Goal: Information Seeking & Learning: Learn about a topic

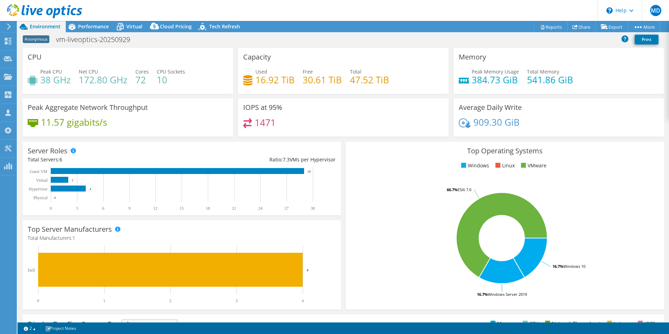
select select "USD"
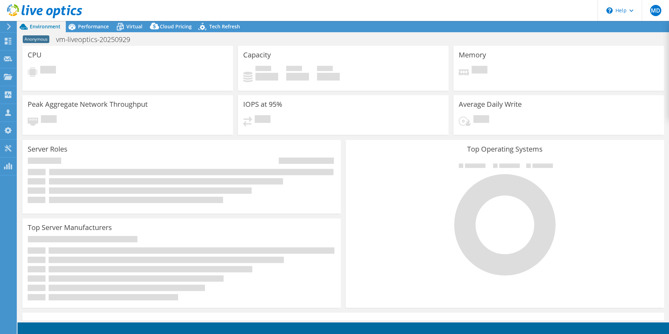
select select "USD"
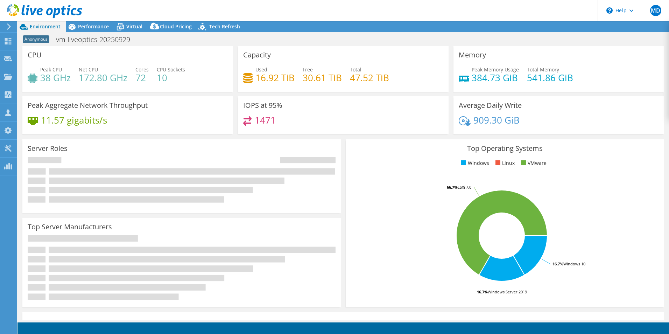
drag, startPoint x: 0, startPoint y: 0, endPoint x: 191, endPoint y: 43, distance: 196.2
click at [191, 43] on div "Anonymous vm-liveoptics-20250929 Print" at bounding box center [342, 39] width 651 height 13
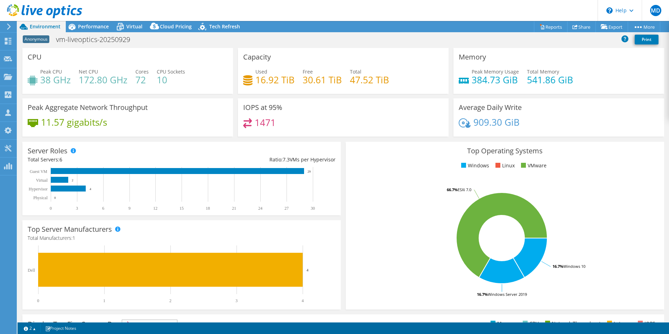
click at [343, 295] on div "Top Operating Systems Windows Linux VMware 16.7% Windows 10 16.7% Windows Serve…" at bounding box center [504, 225] width 323 height 172
click at [340, 160] on div "Server Roles Physical Servers represent bare metal servers that were targets of…" at bounding box center [181, 178] width 323 height 78
click at [86, 28] on span "Performance" at bounding box center [93, 26] width 31 height 7
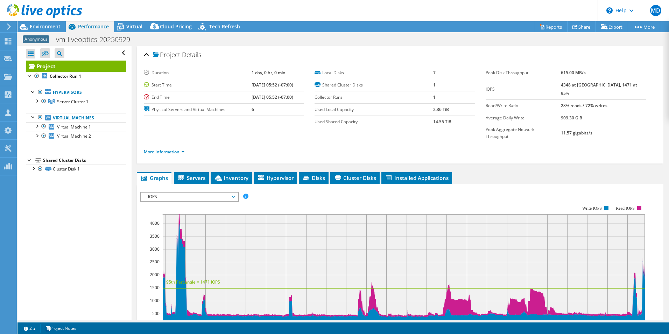
click at [453, 172] on ul "Graphs Servers Inventory Hypervisor Disks Cluster Disks Installed Applications" at bounding box center [400, 178] width 527 height 12
click at [449, 174] on span "Installed Applications" at bounding box center [417, 177] width 64 height 7
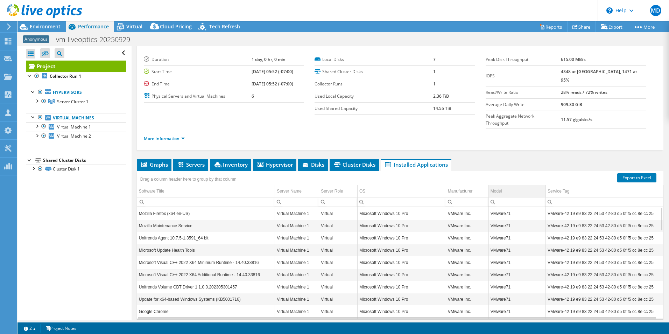
scroll to position [25, 0]
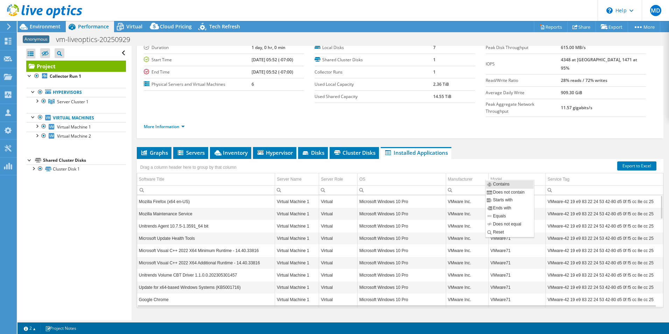
click at [486, 159] on div "Drag a column header here to group by that column" at bounding box center [400, 163] width 527 height 9
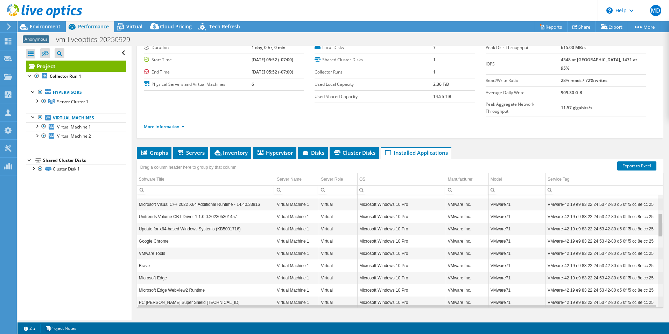
scroll to position [0, 0]
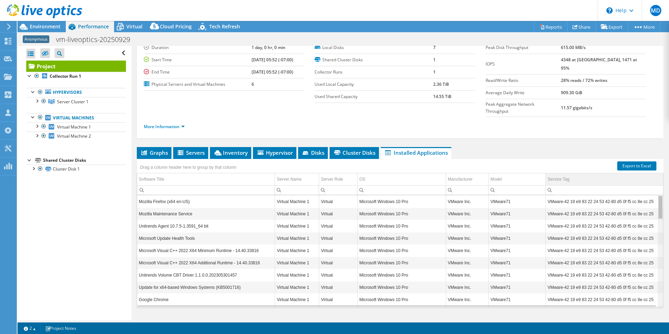
drag, startPoint x: 656, startPoint y: 189, endPoint x: 596, endPoint y: 159, distance: 67.0
click at [666, 176] on body "MD Channel Partner [PERSON_NAME] [EMAIL_ADDRESS][DOMAIN_NAME] Abtech Technologi…" at bounding box center [334, 167] width 669 height 334
click at [512, 147] on ul "Graphs Servers Inventory Hypervisor Disks Cluster Disks Installed Applications" at bounding box center [400, 153] width 527 height 12
click at [104, 218] on div "Open All Close All Hide Excluded Nodes Project Tree Filter" at bounding box center [74, 183] width 114 height 274
click at [143, 150] on icon at bounding box center [144, 152] width 6 height 5
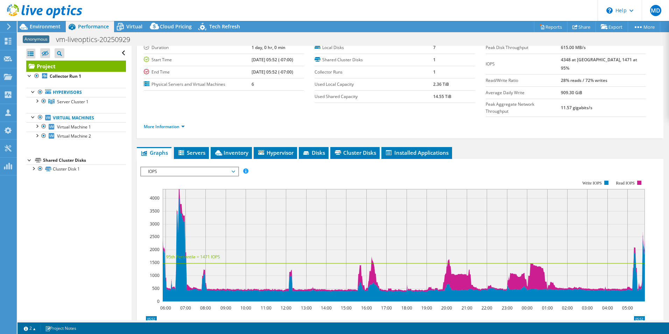
click at [524, 147] on ul "Graphs Servers Inventory Hypervisor Disks Cluster Disks Installed Applications" at bounding box center [400, 153] width 527 height 12
click at [207, 167] on span "IOPS" at bounding box center [189, 171] width 90 height 8
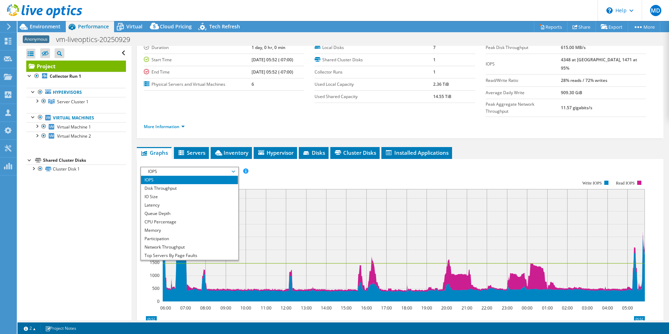
click at [207, 167] on span "IOPS" at bounding box center [189, 171] width 90 height 8
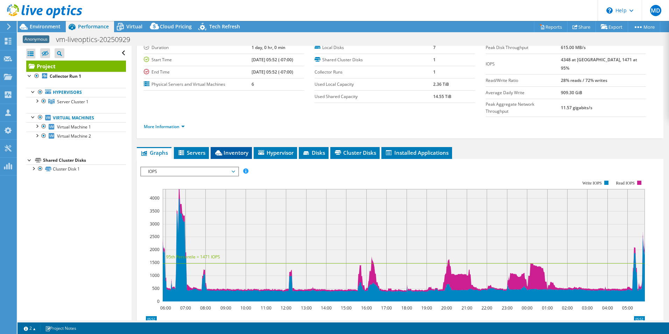
click at [240, 149] on span "Inventory" at bounding box center [231, 152] width 34 height 7
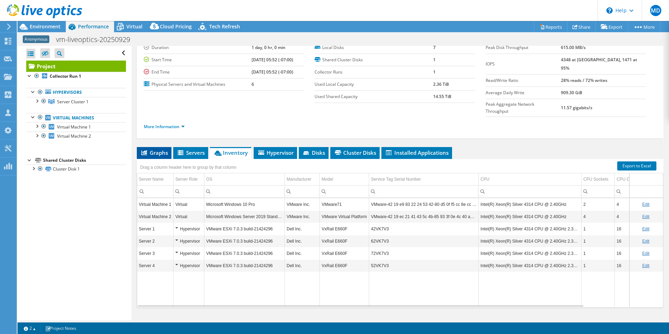
click at [151, 149] on span "Graphs" at bounding box center [154, 152] width 28 height 7
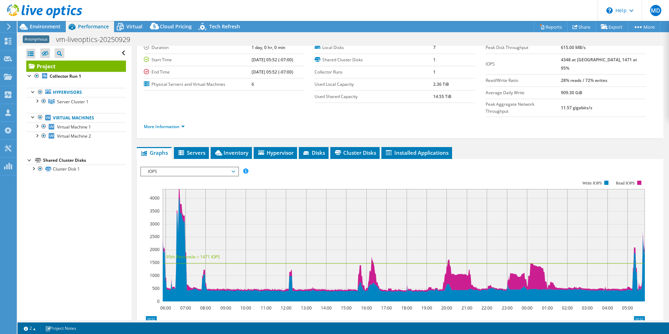
click at [192, 167] on span "IOPS" at bounding box center [189, 171] width 90 height 8
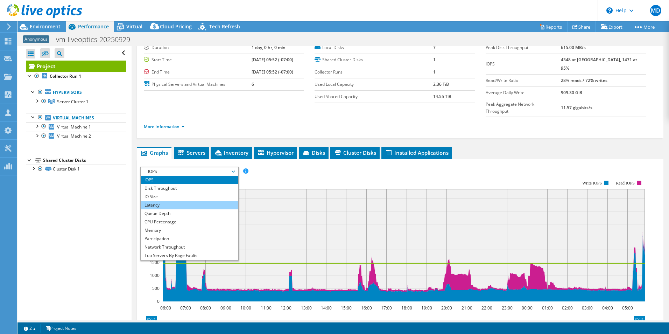
click at [166, 201] on li "Latency" at bounding box center [189, 205] width 97 height 8
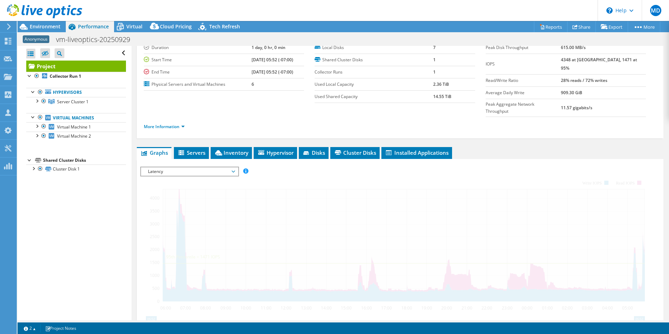
click at [77, 210] on div "Open All Close All Hide Excluded Nodes Project Tree Filter" at bounding box center [74, 183] width 114 height 274
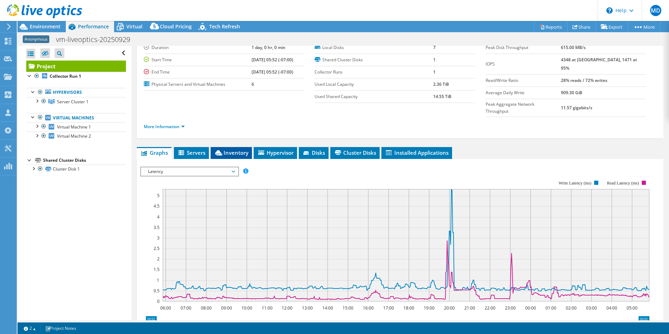
drag, startPoint x: 225, startPoint y: 138, endPoint x: 210, endPoint y: 138, distance: 14.3
click at [225, 149] on span "Inventory" at bounding box center [231, 152] width 34 height 7
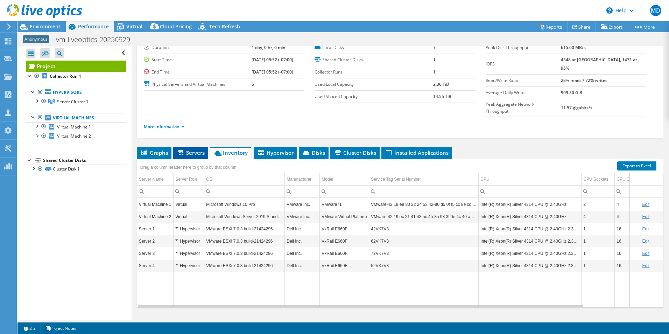
click at [194, 149] on span "Servers" at bounding box center [191, 152] width 28 height 7
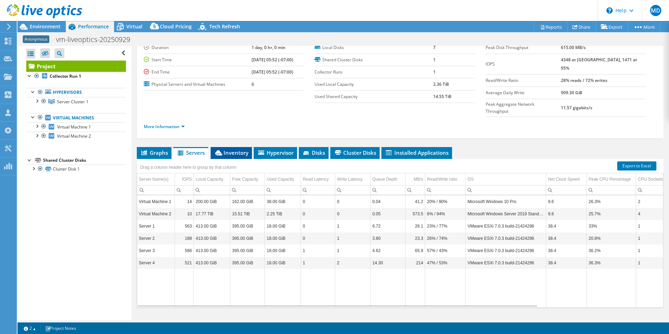
click at [241, 149] on span "Inventory" at bounding box center [231, 152] width 34 height 7
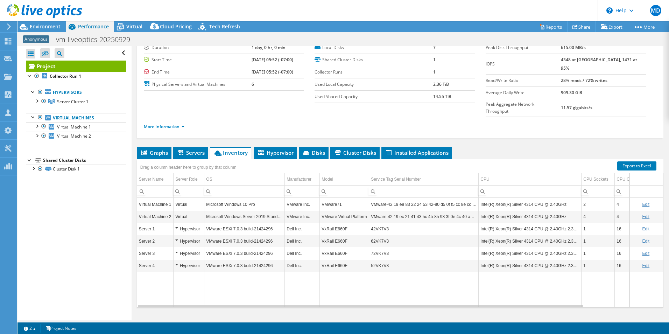
click at [487, 147] on ul "Graphs Servers Inventory Hypervisor Disks Cluster Disks Installed Applications" at bounding box center [400, 153] width 527 height 12
drag, startPoint x: 409, startPoint y: 291, endPoint x: 298, endPoint y: 279, distance: 111.9
click at [298, 279] on body "MD Channel Partner [PERSON_NAME] [EMAIL_ADDRESS][DOMAIN_NAME] Abtech Technologi…" at bounding box center [334, 167] width 669 height 334
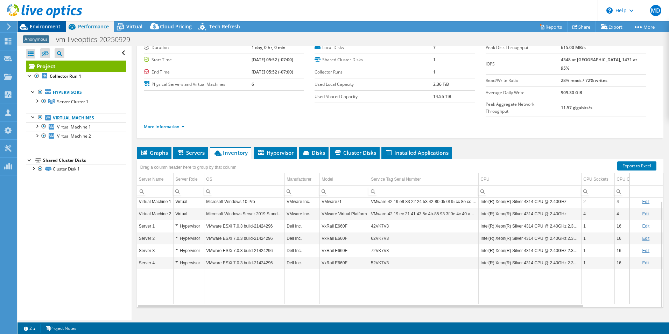
click at [56, 26] on span "Environment" at bounding box center [45, 26] width 31 height 7
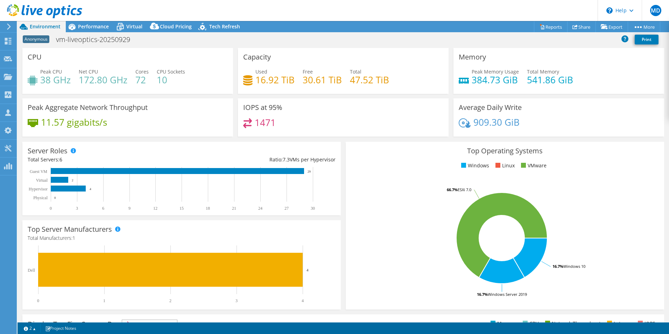
click at [473, 83] on h4 "384.73 GiB" at bounding box center [495, 80] width 47 height 8
click at [339, 44] on div "Anonymous vm-liveoptics-20250929 Print" at bounding box center [342, 39] width 651 height 13
click at [343, 157] on div "Top Operating Systems Windows Linux VMware 16.7% Windows 10 16.7% Windows Serve…" at bounding box center [504, 225] width 323 height 172
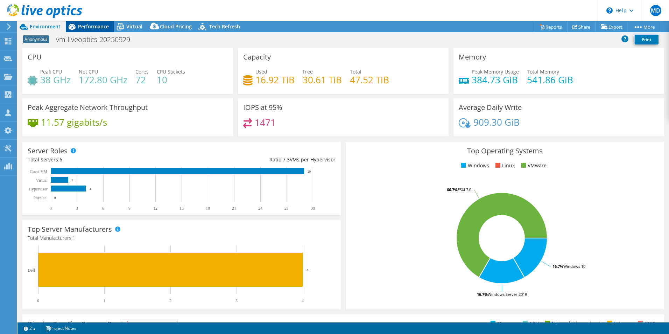
click at [97, 23] on div "Performance" at bounding box center [90, 26] width 48 height 11
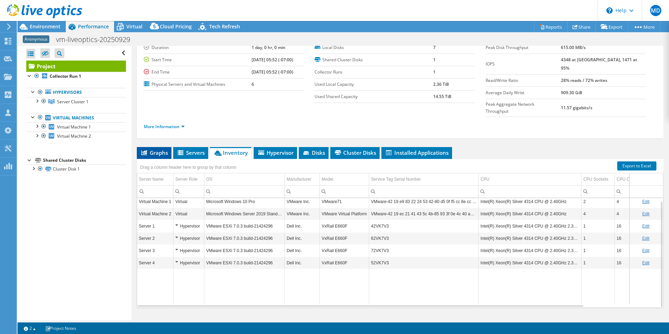
click at [165, 147] on li "Graphs" at bounding box center [154, 153] width 35 height 12
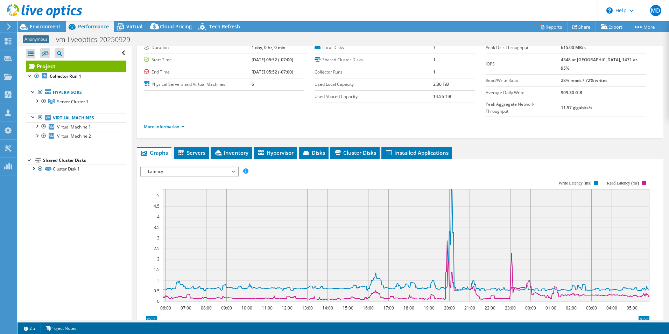
click at [271, 121] on div "More Information" at bounding box center [400, 127] width 513 height 20
click at [373, 149] on span "Cluster Disks" at bounding box center [355, 152] width 42 height 7
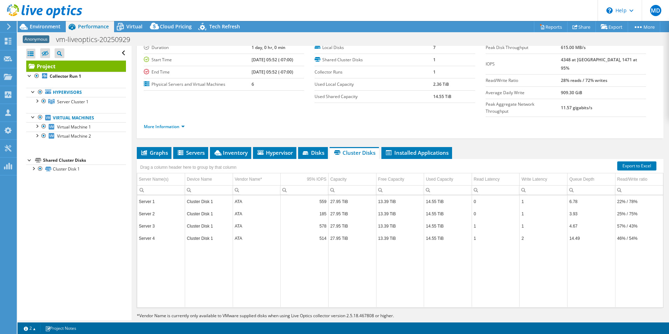
click at [501, 147] on ul "Graphs Servers Inventory Hypervisor Disks Cluster Disks Installed Applications" at bounding box center [400, 153] width 527 height 12
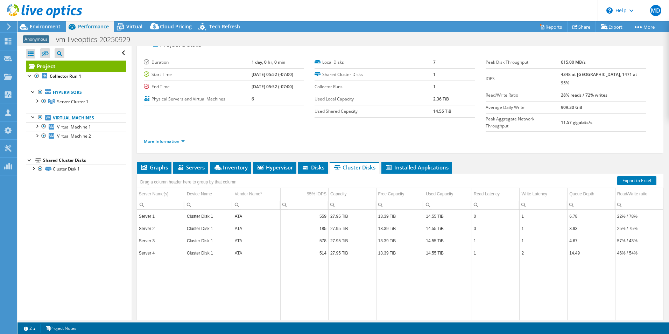
scroll to position [0, 0]
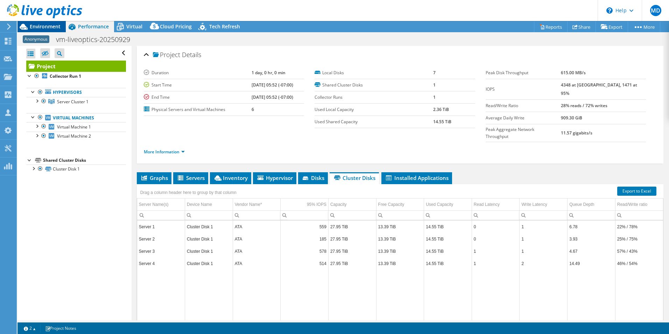
click at [44, 30] on div "Environment" at bounding box center [41, 26] width 48 height 11
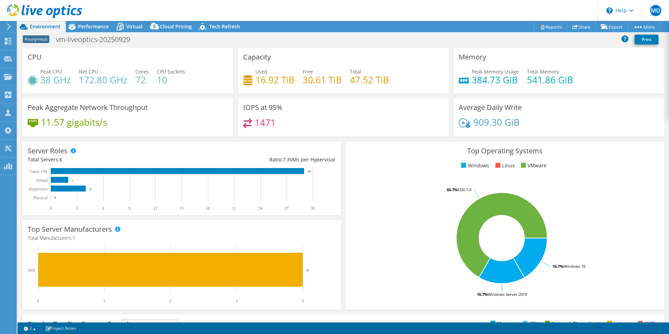
click at [281, 138] on div "IOPS at 95% 1471" at bounding box center [343, 119] width 216 height 43
click at [309, 108] on div "IOPS at 95% 1471" at bounding box center [343, 117] width 211 height 38
click at [112, 29] on div "Performance" at bounding box center [90, 26] width 48 height 11
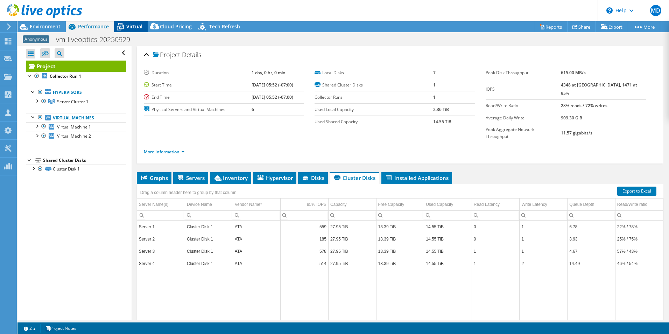
click at [121, 28] on icon at bounding box center [120, 27] width 7 height 6
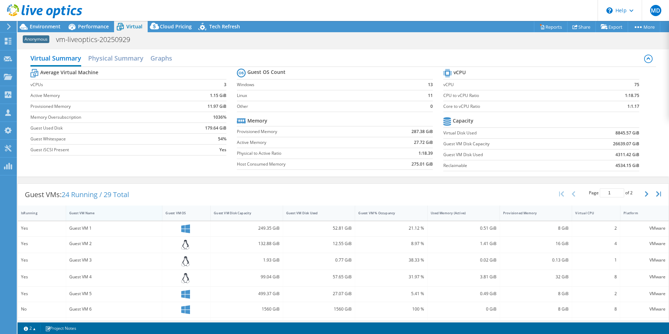
scroll to position [71, 0]
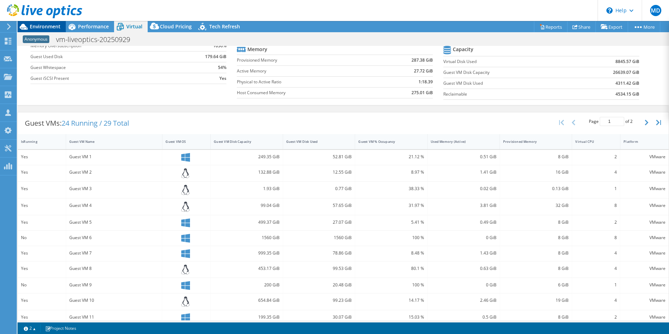
click at [47, 28] on span "Environment" at bounding box center [45, 26] width 31 height 7
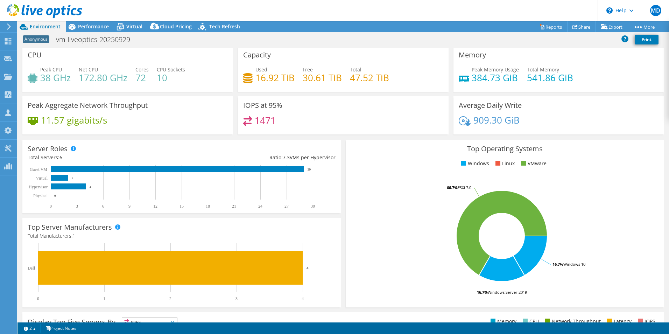
scroll to position [0, 0]
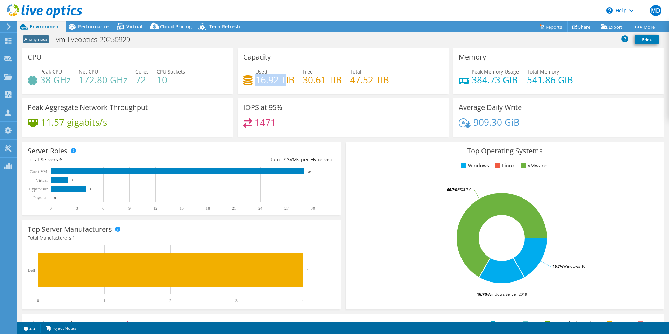
drag, startPoint x: 254, startPoint y: 80, endPoint x: 282, endPoint y: 80, distance: 28.0
click at [282, 80] on h4 "16.92 TiB" at bounding box center [274, 80] width 39 height 8
drag, startPoint x: 282, startPoint y: 80, endPoint x: 296, endPoint y: 87, distance: 15.3
click at [296, 87] on div "Used 16.92 TiB Free 30.61 TiB Total 47.52 TiB" at bounding box center [343, 79] width 200 height 23
click at [100, 27] on span "Performance" at bounding box center [93, 26] width 31 height 7
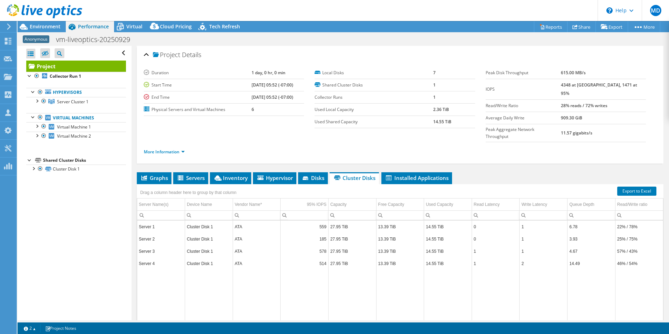
click at [479, 172] on ul "Graphs Servers Inventory Hypervisor Disks Cluster Disks Installed Applications" at bounding box center [400, 178] width 527 height 12
drag, startPoint x: 159, startPoint y: 165, endPoint x: 163, endPoint y: 160, distance: 6.9
click at [159, 174] on span "Graphs" at bounding box center [154, 177] width 28 height 7
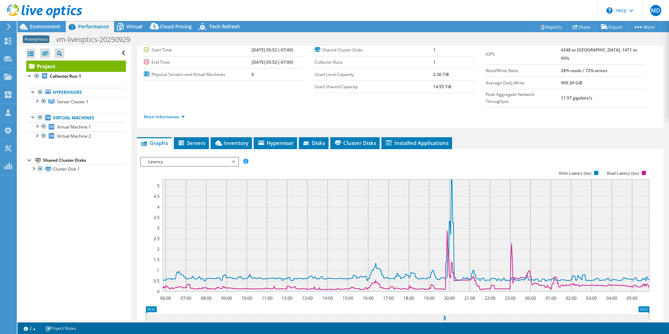
scroll to position [70, 0]
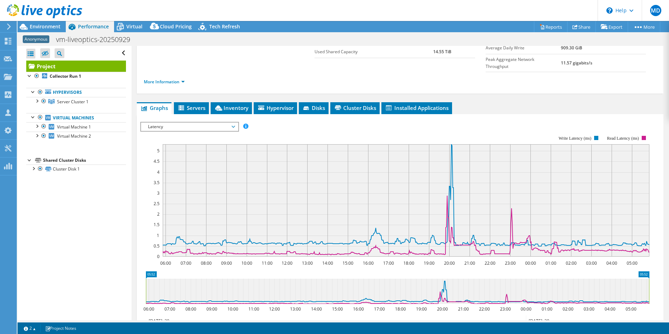
click at [224, 122] on span "Latency" at bounding box center [189, 126] width 90 height 8
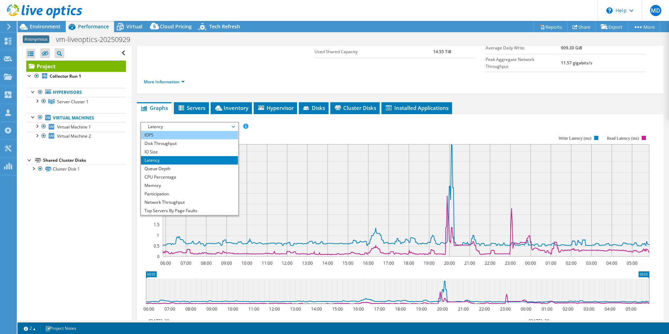
click at [208, 131] on li "IOPS" at bounding box center [189, 135] width 97 height 8
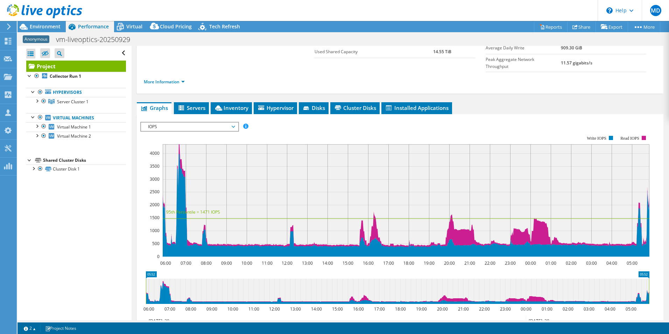
click at [521, 83] on div "Project Details Duration 1 day, 0 hr, 0 min Start Time [DATE] 05:52 (-07:00) En…" at bounding box center [400, 192] width 537 height 433
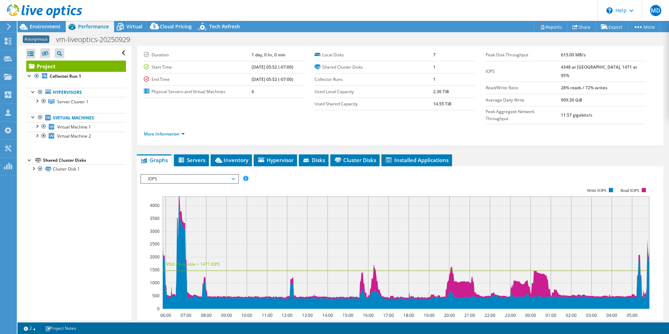
scroll to position [0, 0]
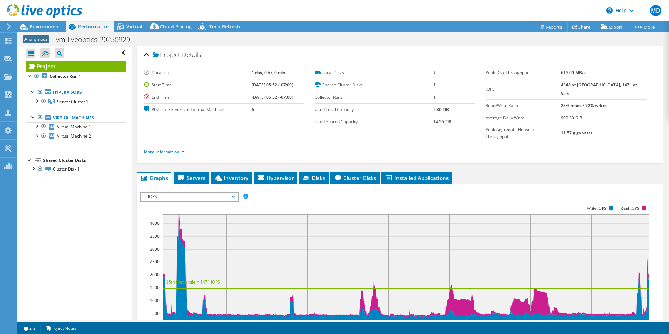
drag, startPoint x: 534, startPoint y: 157, endPoint x: 547, endPoint y: 143, distance: 18.8
click at [534, 157] on div "Project Details Duration 1 day, 0 hr, 0 min Start Time [DATE] 05:52 (-07:00) En…" at bounding box center [400, 262] width 537 height 433
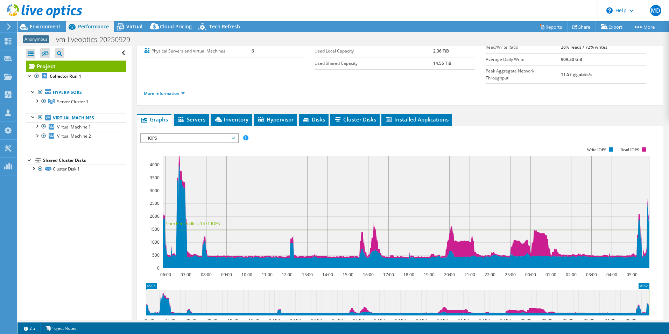
scroll to position [70, 0]
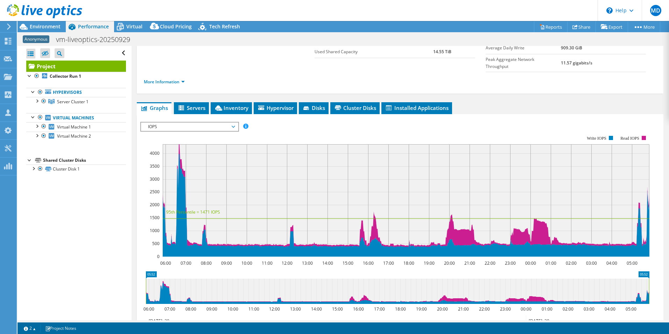
click at [182, 122] on span "IOPS" at bounding box center [189, 126] width 90 height 8
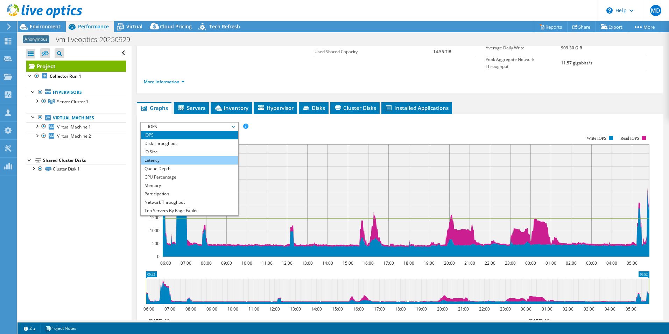
click at [167, 156] on li "Latency" at bounding box center [189, 160] width 97 height 8
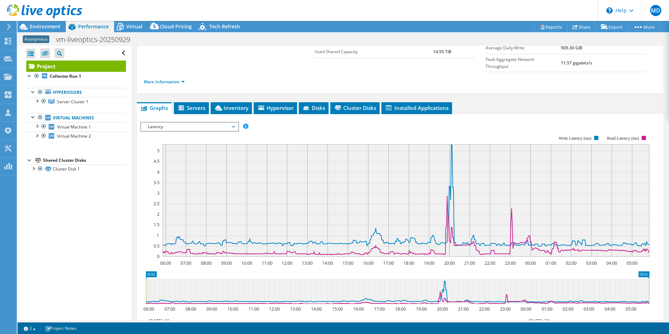
click at [521, 102] on ul "Graphs Servers Inventory Hypervisor Disks Cluster Disks Installed Applications" at bounding box center [400, 108] width 527 height 12
click at [471, 102] on ul "Graphs Servers Inventory Hypervisor Disks Cluster Disks Installed Applications" at bounding box center [400, 108] width 527 height 12
click at [561, 102] on ul "Graphs Servers Inventory Hypervisor Disks Cluster Disks Installed Applications" at bounding box center [400, 108] width 527 height 12
click at [506, 79] on div "Project Details Duration 1 day, 0 hr, 0 min Start Time [DATE] 05:52 (-07:00) En…" at bounding box center [400, 192] width 537 height 433
click at [140, 230] on icon "06:00 07:00 08:00 09:00 10:00 11:00 12:00 13:00 14:00 15:00 16:00 17:00 18:00 1…" at bounding box center [397, 196] width 514 height 140
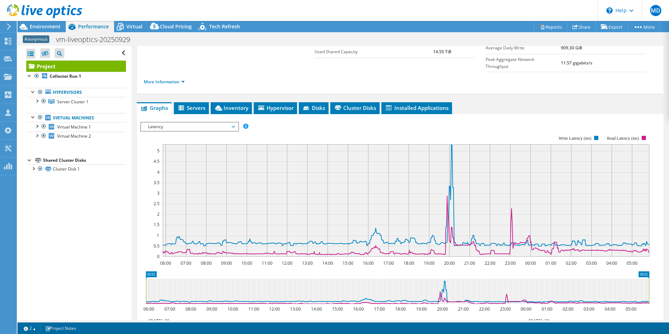
click at [481, 102] on ul "Graphs Servers Inventory Hypervisor Disks Cluster Disks Installed Applications" at bounding box center [400, 108] width 527 height 12
click at [473, 102] on ul "Graphs Servers Inventory Hypervisor Disks Cluster Disks Installed Applications" at bounding box center [400, 108] width 527 height 12
click at [53, 28] on span "Environment" at bounding box center [45, 26] width 31 height 7
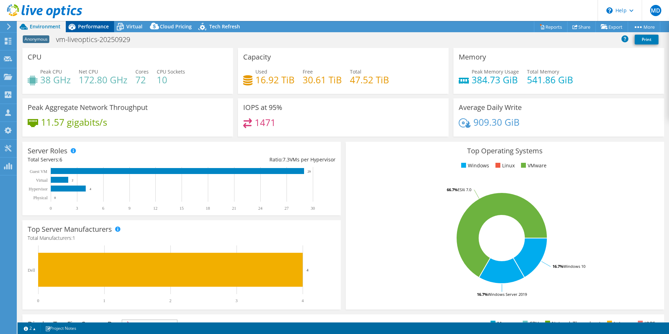
click at [99, 26] on span "Performance" at bounding box center [93, 26] width 31 height 7
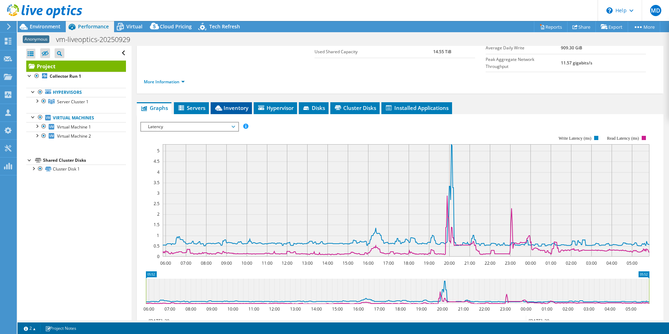
click at [251, 102] on li "Inventory" at bounding box center [231, 108] width 41 height 12
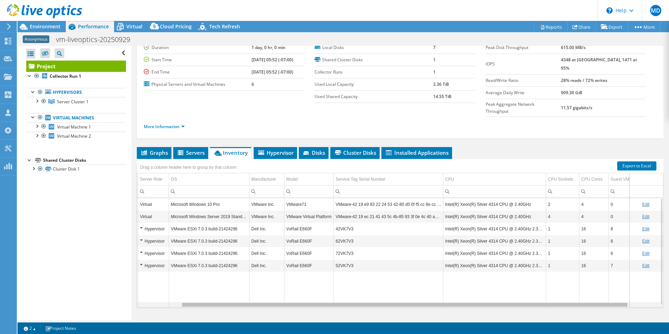
scroll to position [0, 86]
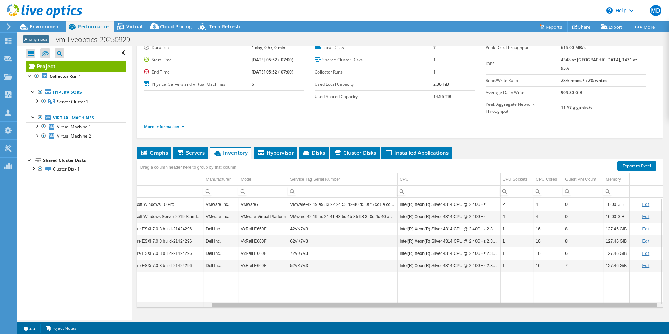
drag, startPoint x: 514, startPoint y: 291, endPoint x: 625, endPoint y: 292, distance: 110.9
click at [625, 292] on body "MD Channel Partner [PERSON_NAME] [EMAIL_ADDRESS][DOMAIN_NAME] Abtech Technologi…" at bounding box center [334, 167] width 669 height 334
click at [598, 129] on div "Project Details Duration 1 day, 0 hr, 0 min Start Time [DATE] 05:52 (-07:00) En…" at bounding box center [400, 177] width 537 height 313
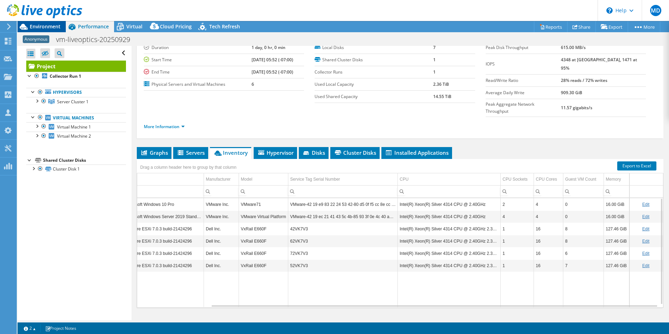
click at [49, 28] on span "Environment" at bounding box center [45, 26] width 31 height 7
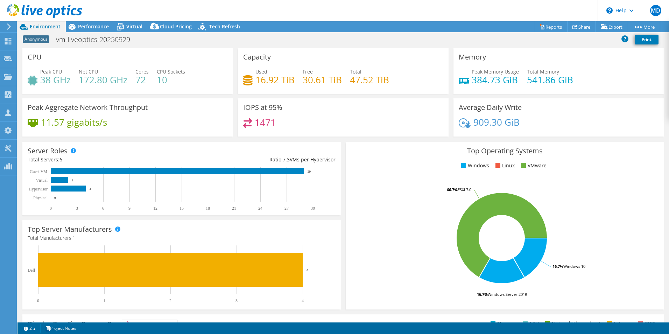
click at [228, 42] on div "Anonymous vm-liveoptics-20250929 Print" at bounding box center [342, 39] width 651 height 13
click at [238, 48] on div "Capacity Used 16.92 TiB Free 30.61 TiB Total 47.52 TiB" at bounding box center [343, 71] width 211 height 46
click at [233, 56] on div "CPU Peak CPU 38 GHz Net CPU 172.80 GHz Cores 72 CPU Sockets 10" at bounding box center [128, 71] width 216 height 46
click at [232, 85] on div "CPU Peak CPU 38 GHz Net CPU 172.80 GHz Cores 72 CPU Sockets 10" at bounding box center [128, 71] width 216 height 46
click at [85, 26] on span "Performance" at bounding box center [93, 26] width 31 height 7
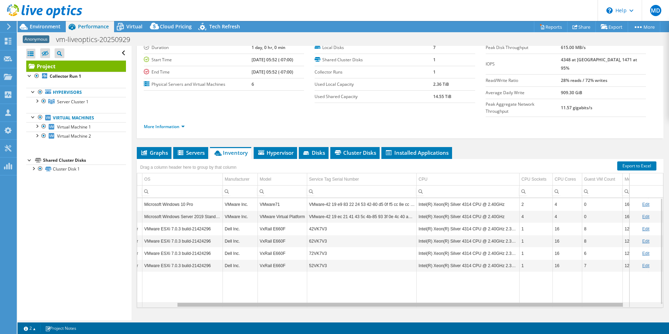
scroll to position [0, 0]
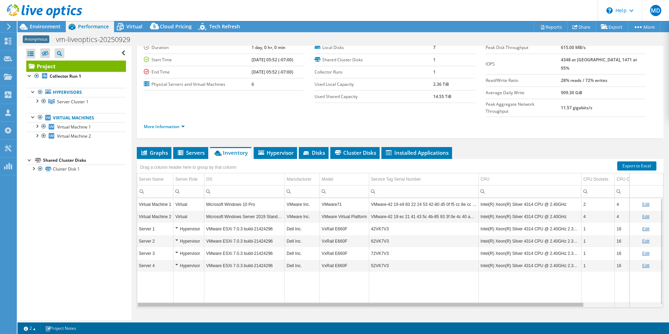
drag, startPoint x: 358, startPoint y: 292, endPoint x: 257, endPoint y: 291, distance: 101.5
click at [257, 291] on body "MD Channel Partner [PERSON_NAME] [EMAIL_ADDRESS][DOMAIN_NAME] Abtech Technologi…" at bounding box center [334, 167] width 669 height 334
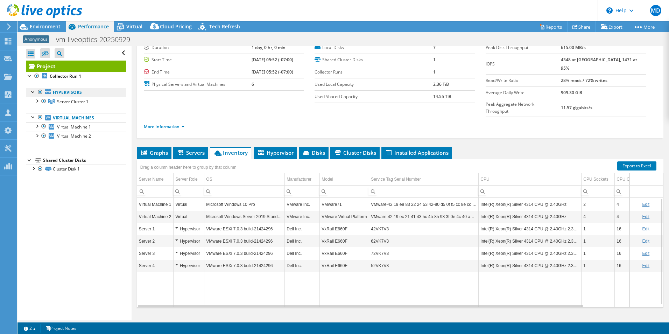
drag, startPoint x: 41, startPoint y: 119, endPoint x: 72, endPoint y: 92, distance: 41.2
click at [41, 119] on div at bounding box center [40, 117] width 7 height 8
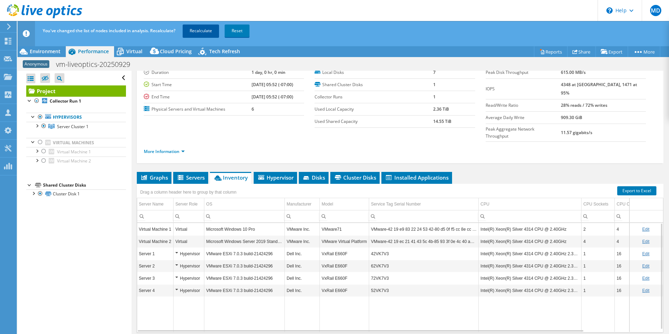
click at [202, 32] on link "Recalculate" at bounding box center [201, 30] width 36 height 13
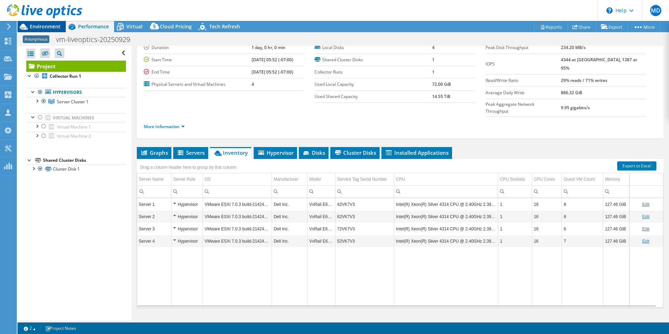
click at [54, 28] on span "Environment" at bounding box center [45, 26] width 31 height 7
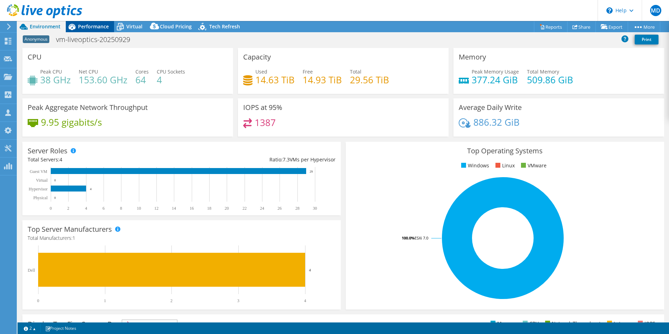
click at [79, 31] on div "Performance" at bounding box center [90, 26] width 48 height 11
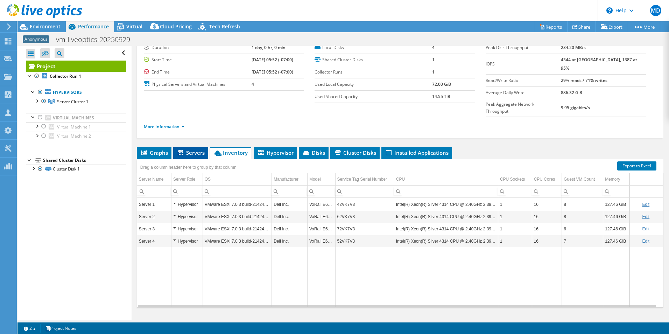
drag, startPoint x: 162, startPoint y: 140, endPoint x: 175, endPoint y: 140, distance: 12.6
click at [162, 149] on span "Graphs" at bounding box center [154, 152] width 28 height 7
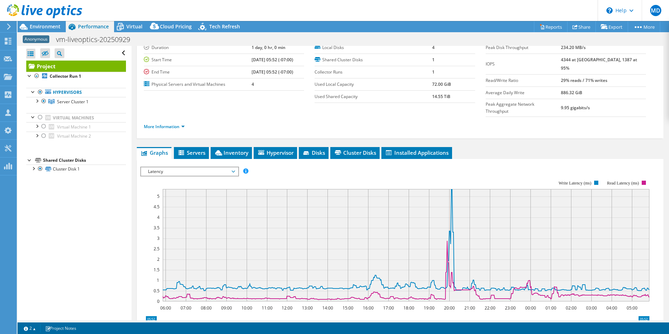
click at [213, 167] on span "Latency" at bounding box center [189, 171] width 90 height 8
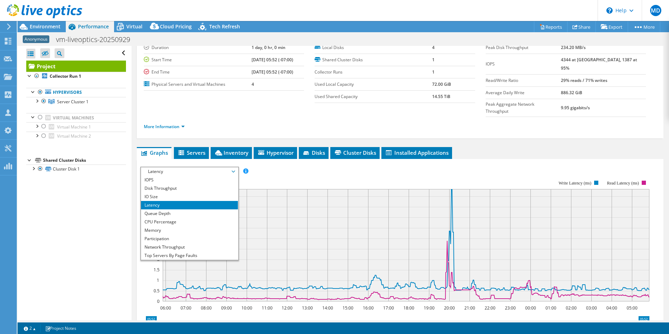
drag, startPoint x: 197, startPoint y: 209, endPoint x: 275, endPoint y: 194, distance: 79.0
click at [197, 218] on li "CPU Percentage" at bounding box center [189, 222] width 97 height 8
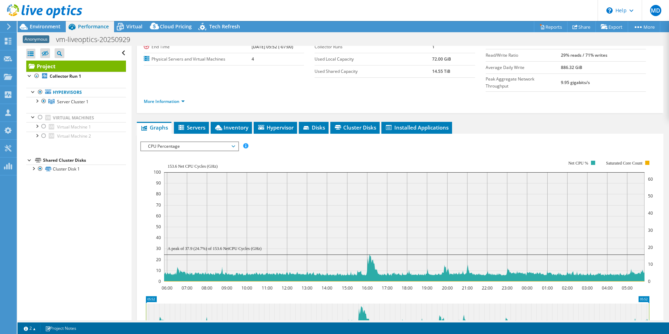
scroll to position [60, 0]
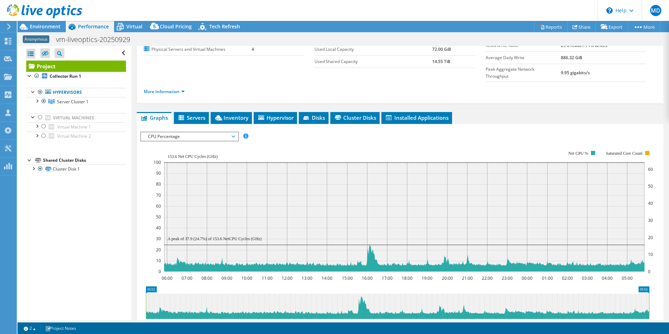
click at [541, 112] on ul "Graphs Servers Inventory Hypervisor Disks Cluster Disks Installed Applications" at bounding box center [400, 118] width 527 height 12
click at [505, 112] on ul "Graphs Servers Inventory Hypervisor Disks Cluster Disks Installed Applications" at bounding box center [400, 118] width 527 height 12
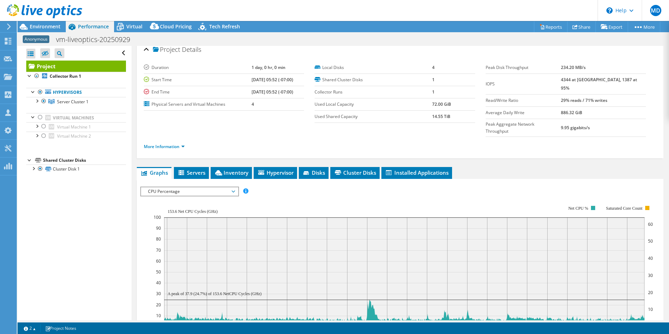
scroll to position [0, 0]
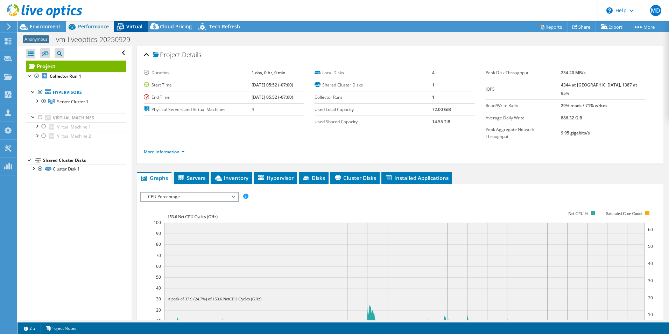
click at [122, 28] on icon at bounding box center [120, 27] width 12 height 12
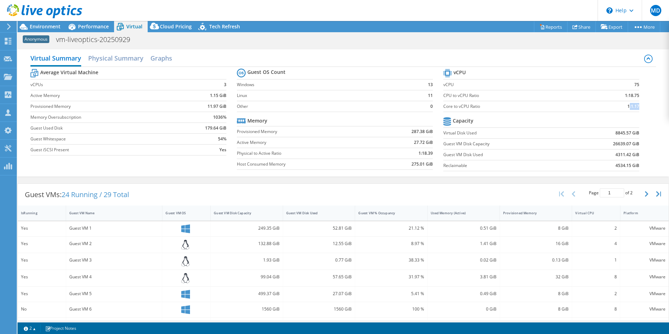
drag, startPoint x: 624, startPoint y: 106, endPoint x: 634, endPoint y: 107, distance: 9.5
click at [634, 107] on b "1:1.17" at bounding box center [633, 106] width 12 height 7
drag, startPoint x: 634, startPoint y: 107, endPoint x: 646, endPoint y: 124, distance: 20.2
click at [646, 124] on div "Average Virtual Machine vCPUs 3 Active Memory 1.15 GiB Provisioned Memory 11.97…" at bounding box center [343, 121] width 626 height 108
click at [333, 216] on div "Guest VM Disk Used" at bounding box center [315, 212] width 64 height 11
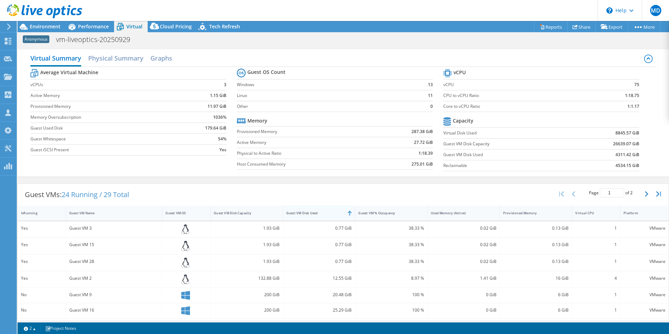
click at [333, 216] on div "Guest VM Disk Used" at bounding box center [315, 212] width 64 height 11
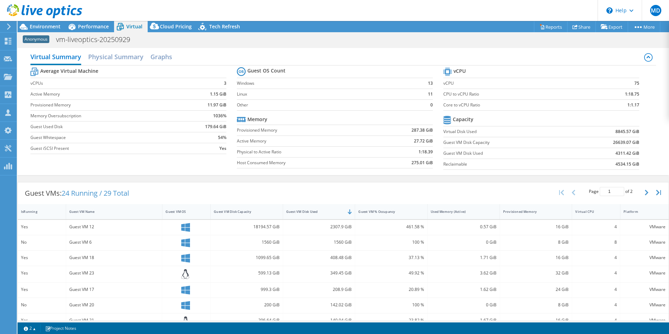
scroll to position [2, 0]
click at [100, 31] on div "Performance" at bounding box center [90, 26] width 48 height 11
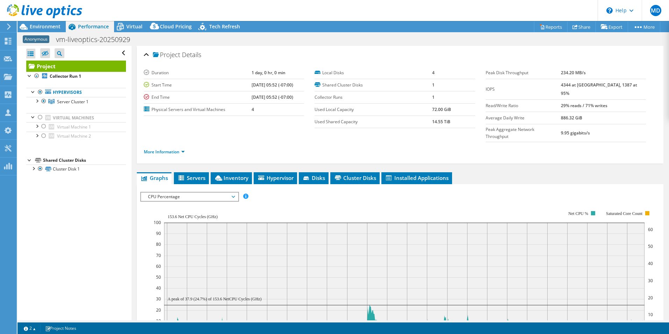
click at [133, 133] on div "Project Details Duration 1 day, 0 hr, 0 min Start Time [DATE] 05:52 (-07:00) En…" at bounding box center [400, 265] width 537 height 438
drag, startPoint x: 42, startPoint y: 24, endPoint x: 313, endPoint y: 134, distance: 292.0
click at [42, 24] on span "Environment" at bounding box center [45, 26] width 31 height 7
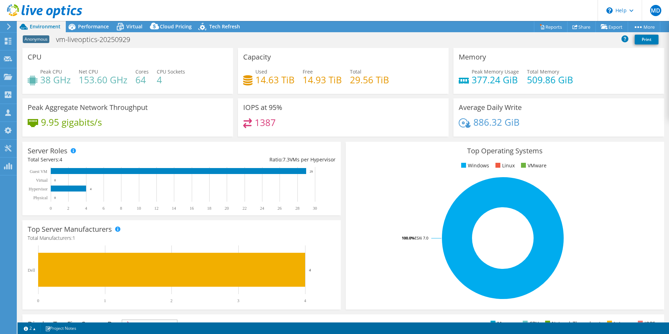
click at [484, 90] on div "Peak Memory Usage 377.24 GiB Total Memory 509.86 GiB" at bounding box center [559, 79] width 200 height 23
click at [211, 138] on div "Peak Aggregate Network Throughput 9.95 gigabits/s" at bounding box center [128, 119] width 216 height 43
click at [219, 139] on div "Server Roles Physical Servers represent bare metal servers that were targets of…" at bounding box center [181, 178] width 323 height 78
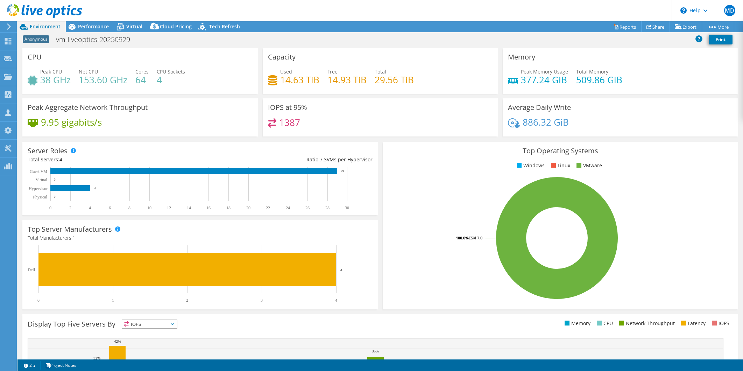
select select "USD"
